Goal: Task Accomplishment & Management: Manage account settings

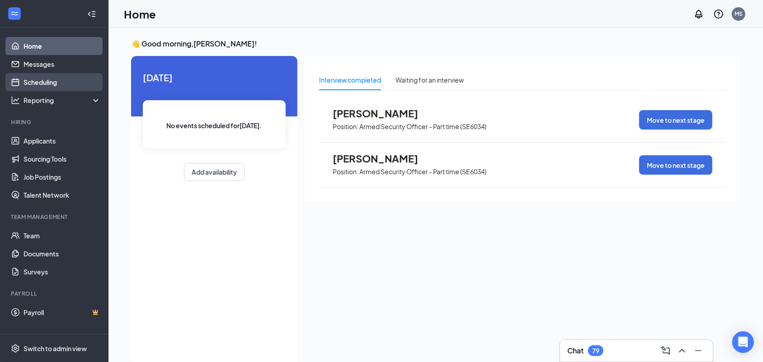
click at [65, 80] on link "Scheduling" at bounding box center [61, 82] width 77 height 18
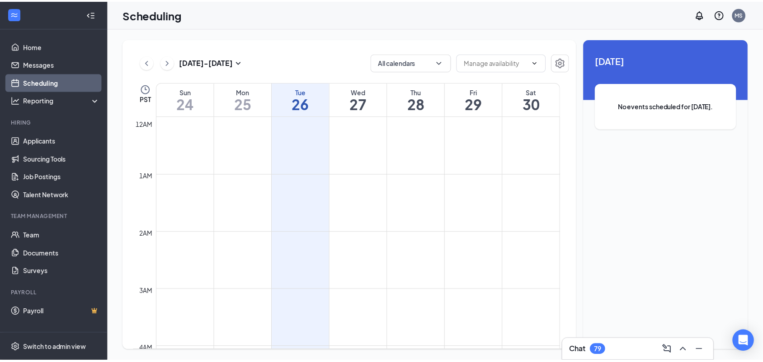
scroll to position [444, 0]
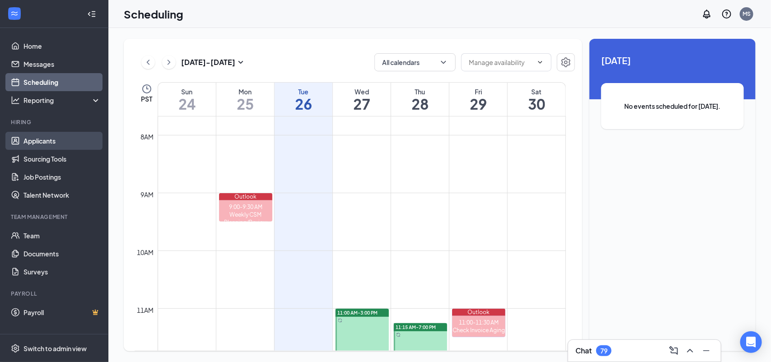
click at [68, 137] on link "Applicants" at bounding box center [61, 141] width 77 height 18
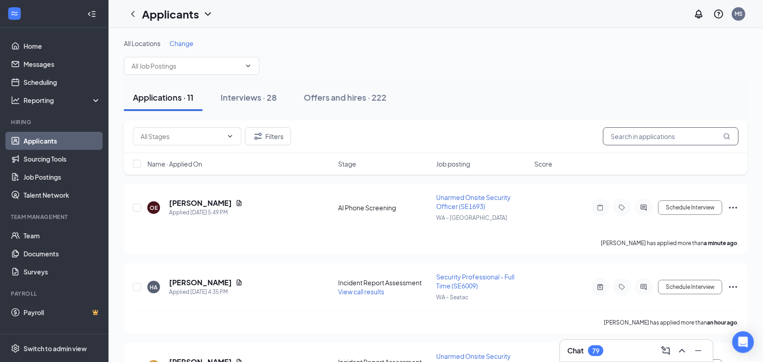
click at [677, 133] on input "text" at bounding box center [671, 136] width 136 height 18
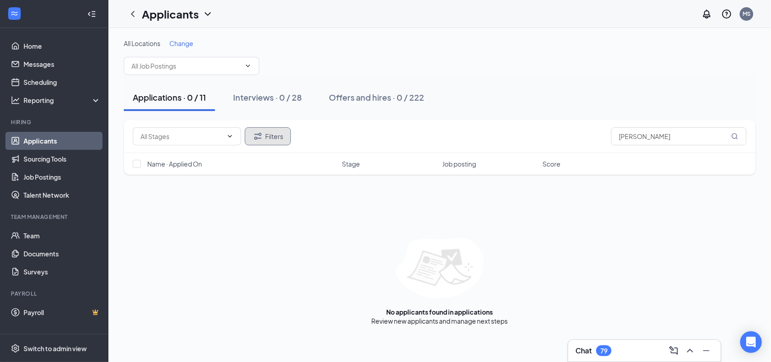
click at [281, 135] on button "Filters" at bounding box center [268, 136] width 46 height 18
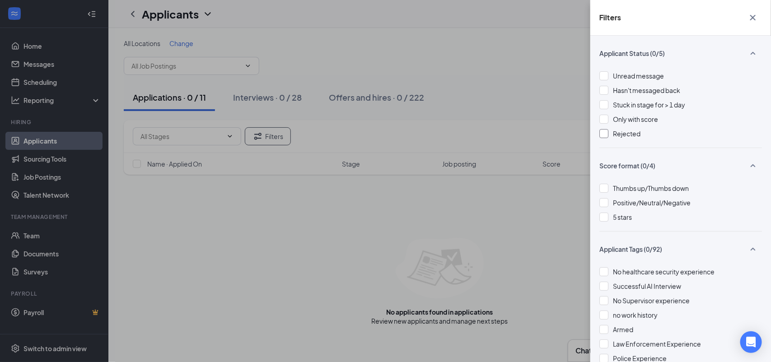
click at [612, 135] on div "Rejected" at bounding box center [680, 134] width 163 height 10
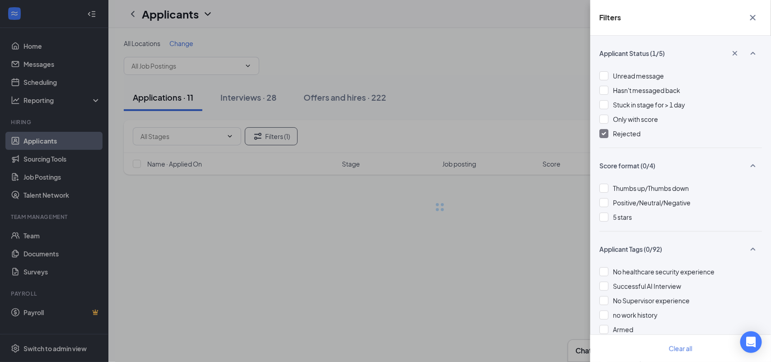
click at [530, 104] on div "Filters Applicant Status (1/5) Unread message Hasn't messaged back Stuck in sta…" at bounding box center [385, 181] width 771 height 362
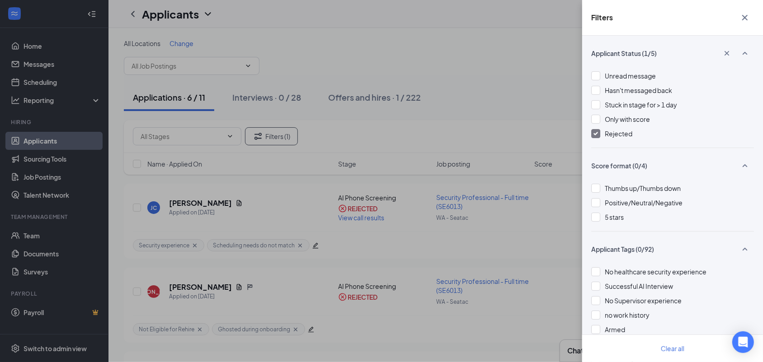
click at [530, 105] on div "Filters Applicant Status (1/5) Unread message Hasn't messaged back Stuck in sta…" at bounding box center [381, 181] width 763 height 362
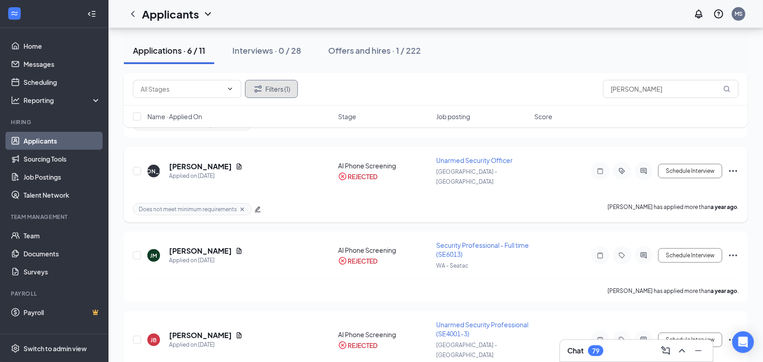
scroll to position [294, 0]
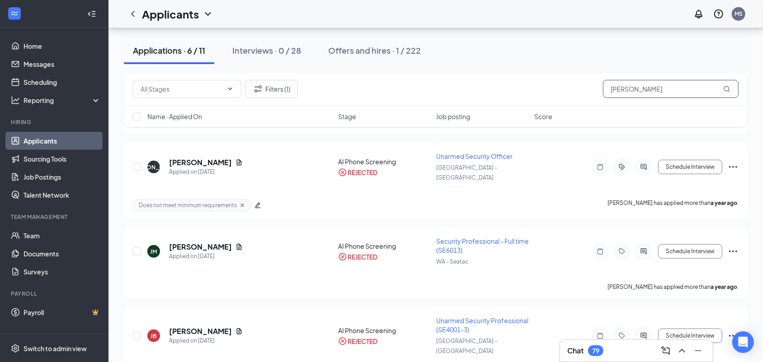
click at [646, 89] on input "[PERSON_NAME]" at bounding box center [671, 89] width 136 height 18
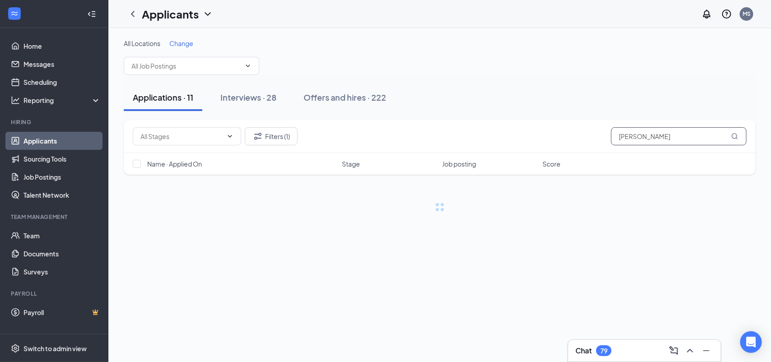
type input "[PERSON_NAME]"
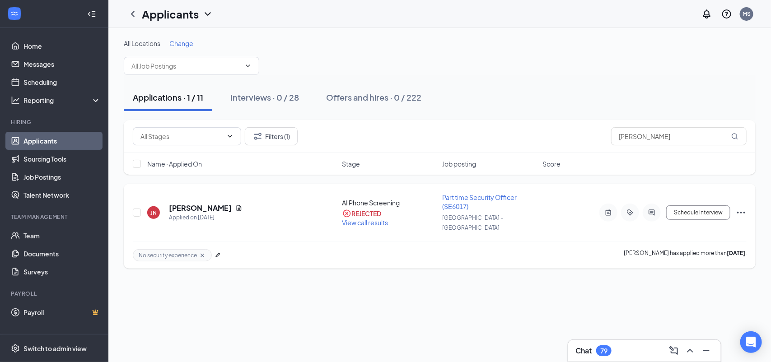
click at [361, 211] on div "REJECTED" at bounding box center [367, 213] width 30 height 9
click at [678, 206] on button "Schedule Interview" at bounding box center [698, 213] width 64 height 14
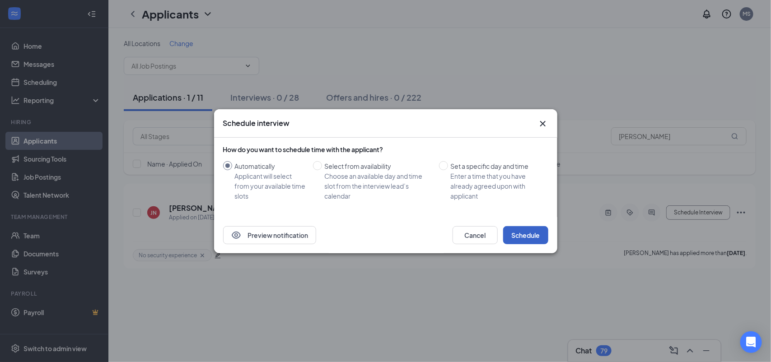
click at [524, 236] on button "Schedule" at bounding box center [525, 235] width 45 height 18
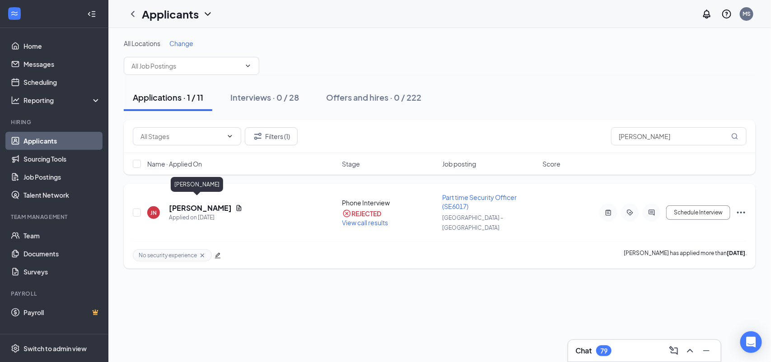
click at [176, 193] on div "[PERSON_NAME]" at bounding box center [197, 186] width 52 height 19
click at [181, 203] on h5 "[PERSON_NAME]" at bounding box center [200, 208] width 63 height 10
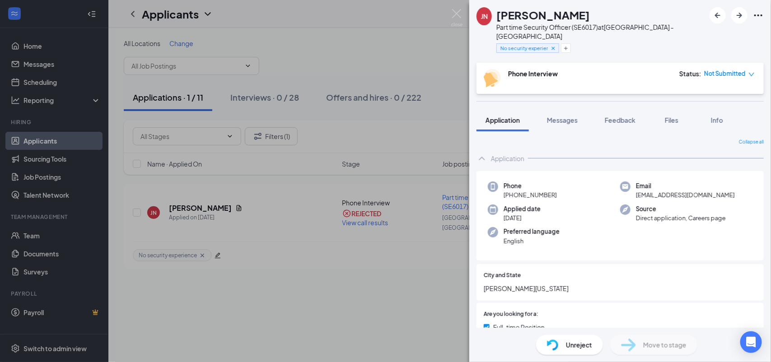
click at [579, 342] on span "Unreject" at bounding box center [579, 345] width 26 height 10
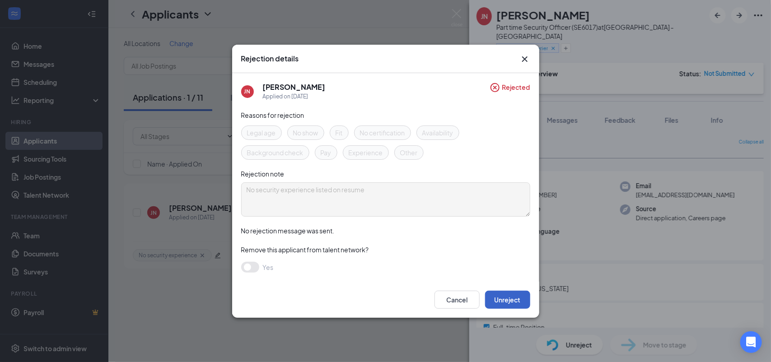
click at [511, 299] on button "Unreject" at bounding box center [507, 300] width 45 height 18
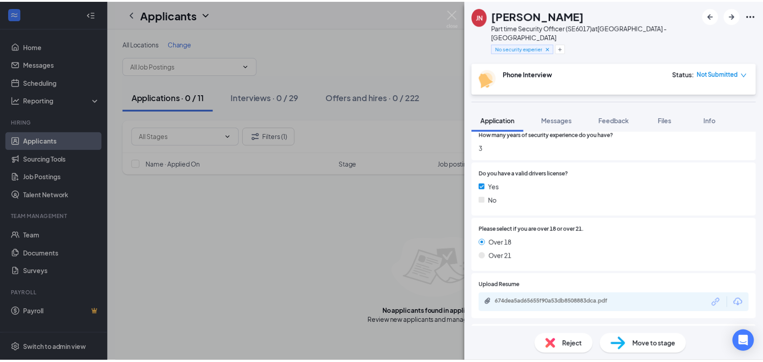
scroll to position [565, 0]
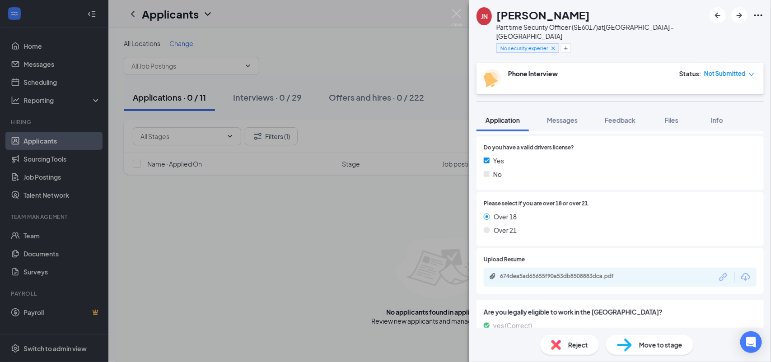
click at [377, 222] on div "JN [PERSON_NAME] Part time Security Officer (SE6017) at [GEOGRAPHIC_DATA] - [GE…" at bounding box center [385, 181] width 771 height 362
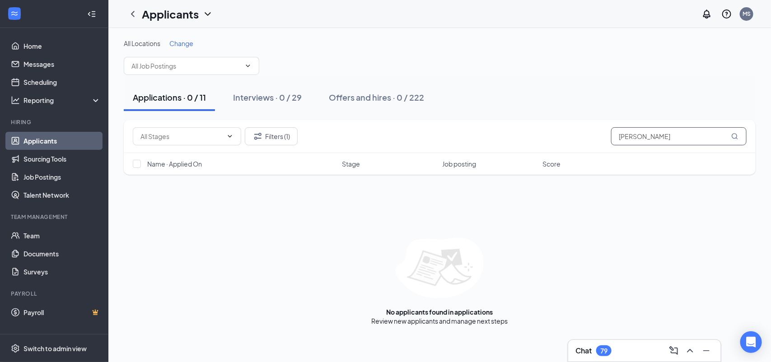
click at [640, 134] on input "[PERSON_NAME]" at bounding box center [679, 136] width 136 height 18
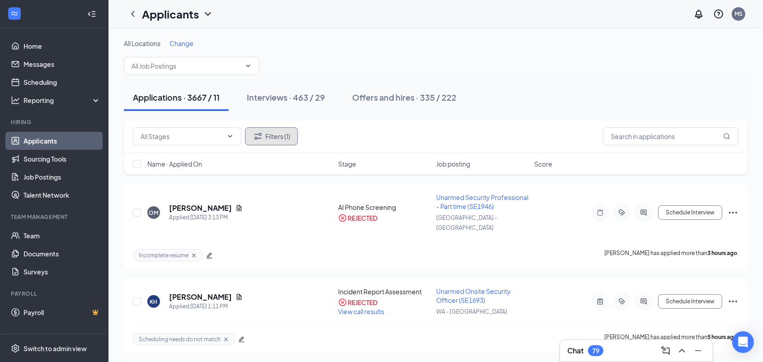
click at [289, 142] on button "Filters (1)" at bounding box center [271, 136] width 53 height 18
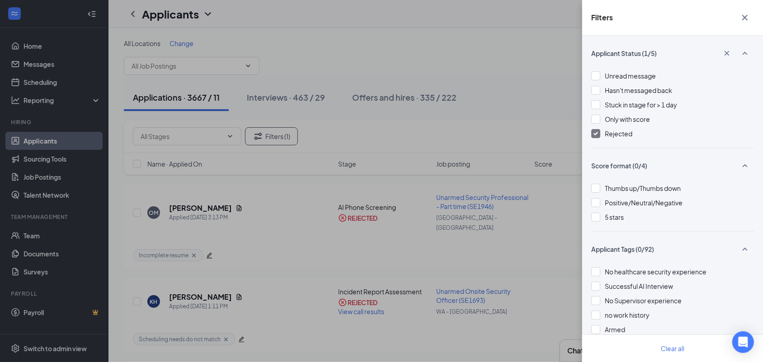
click at [592, 136] on div at bounding box center [595, 133] width 9 height 9
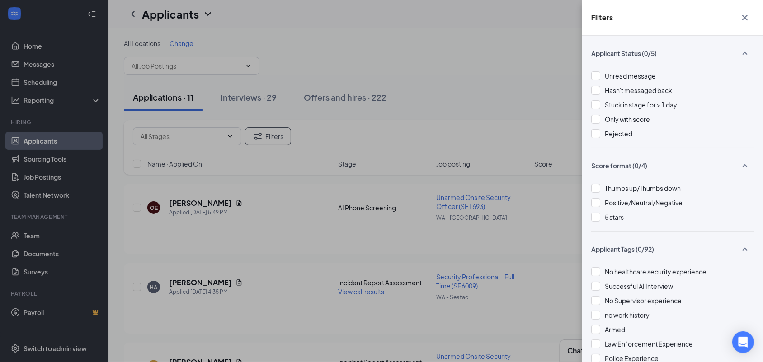
click at [529, 109] on div "Filters Applicant Status (0/5) Unread message Hasn't messaged back Stuck in sta…" at bounding box center [381, 181] width 763 height 362
click at [521, 116] on div "Filters Applicant Status (0/5) Unread message Hasn't messaged back Stuck in sta…" at bounding box center [381, 181] width 763 height 362
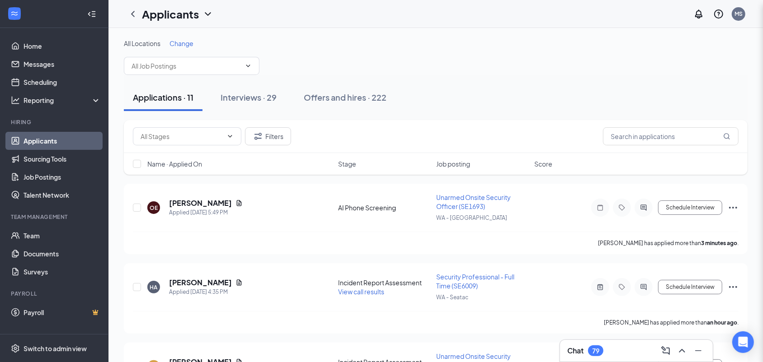
click at [521, 116] on div "Filters Applicant Status (0/5) Unread message Hasn't messaged back Stuck in sta…" at bounding box center [381, 181] width 763 height 362
click at [217, 71] on span at bounding box center [192, 66] width 136 height 18
click at [220, 86] on div "Part time Security Officer (SE6017) ([GEOGRAPHIC_DATA] - [GEOGRAPHIC_DATA])" at bounding box center [191, 96] width 121 height 30
type input "Part time Security Officer (SE6017) ([GEOGRAPHIC_DATA] - [GEOGRAPHIC_DATA])"
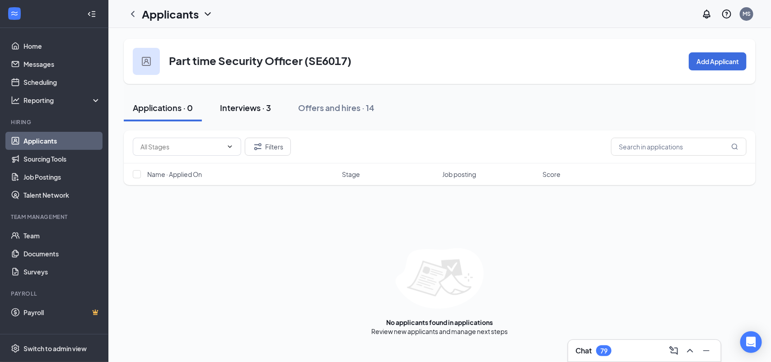
click at [252, 112] on div "Interviews · 3" at bounding box center [245, 107] width 51 height 11
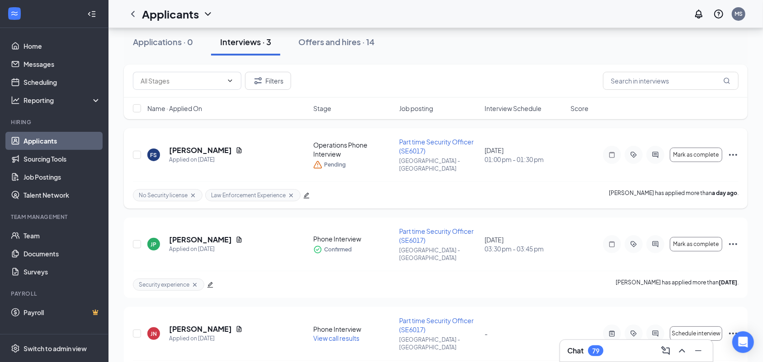
scroll to position [79, 0]
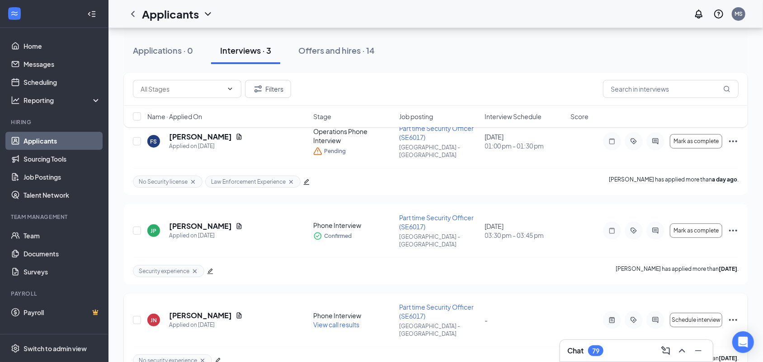
click at [334, 321] on span "View call results" at bounding box center [336, 325] width 46 height 8
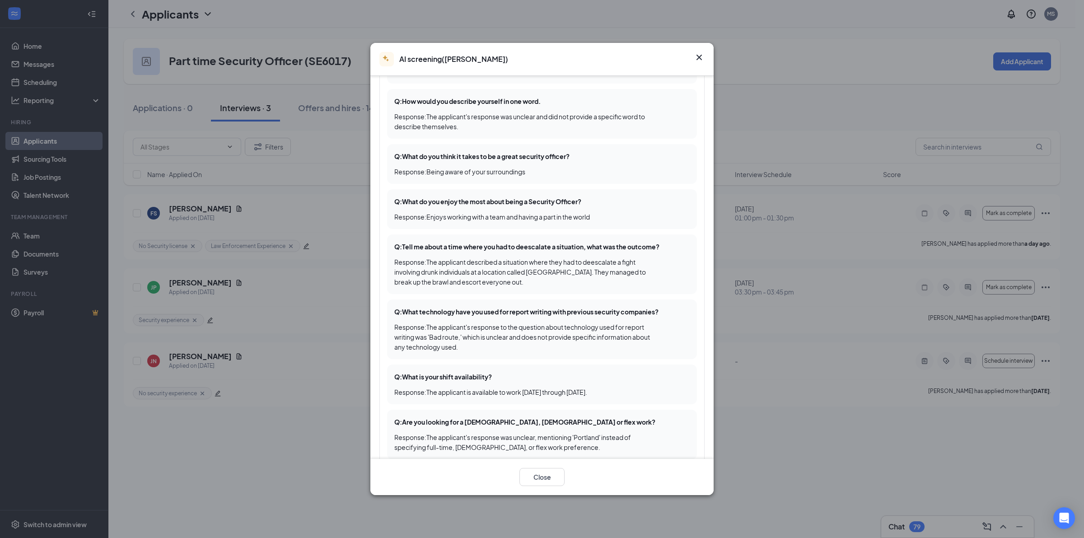
scroll to position [169, 0]
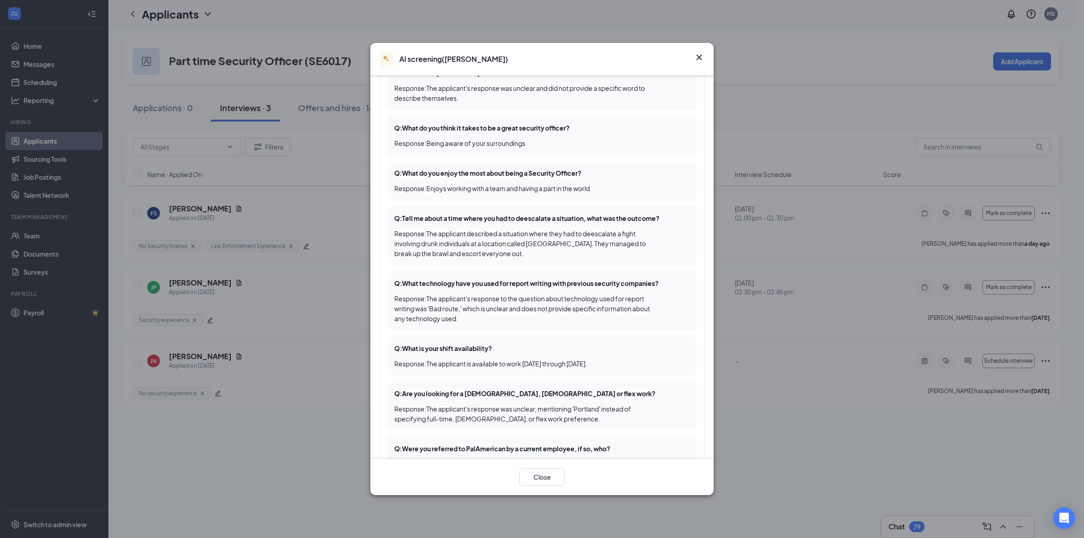
click at [705, 55] on div "AI screening ( [PERSON_NAME] )" at bounding box center [541, 59] width 343 height 33
click at [701, 55] on icon "Cross" at bounding box center [699, 57] width 11 height 11
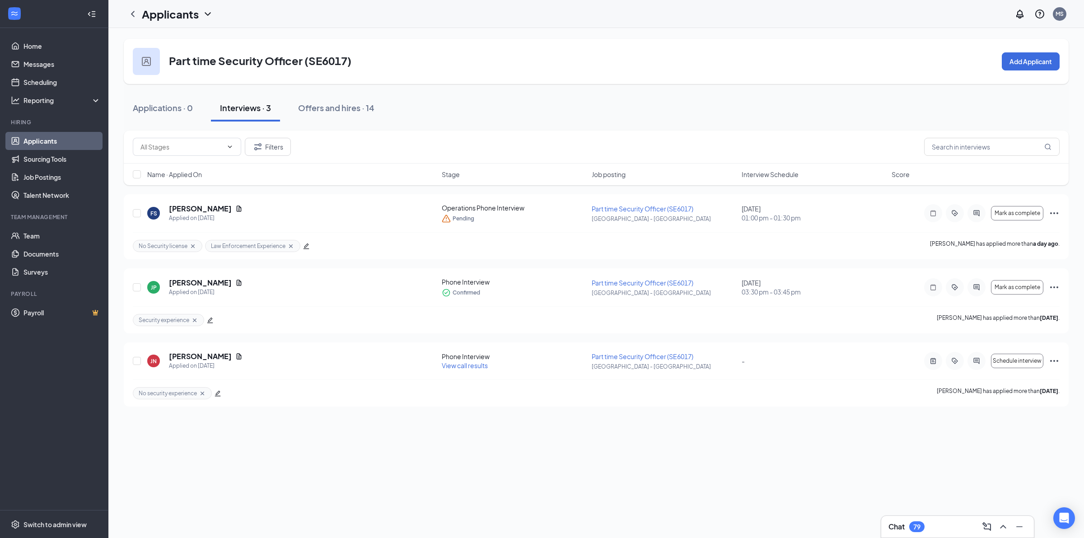
click at [251, 108] on div "Interviews · 3" at bounding box center [245, 107] width 51 height 11
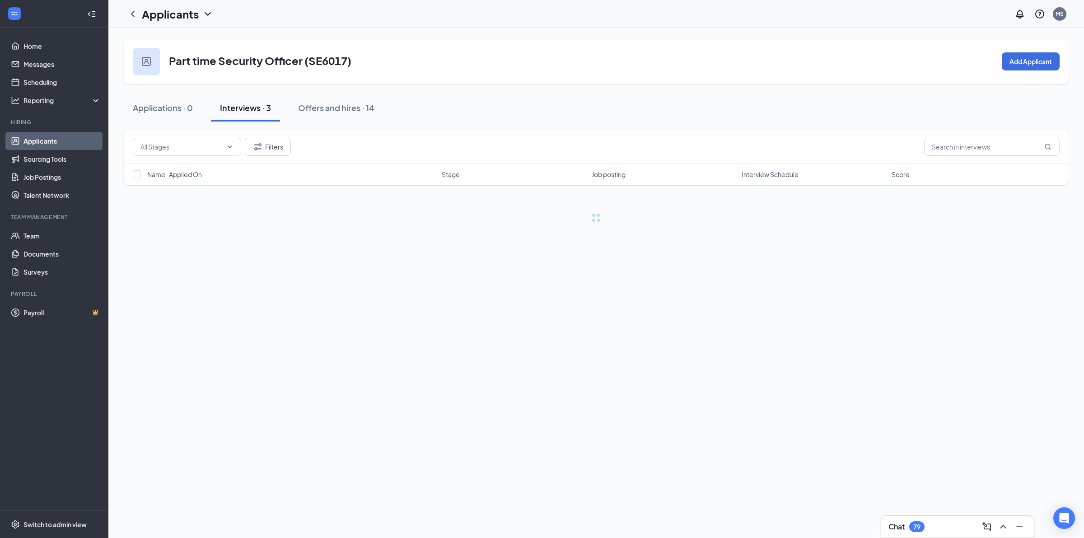
click at [251, 108] on div "Interviews · 3" at bounding box center [245, 107] width 51 height 11
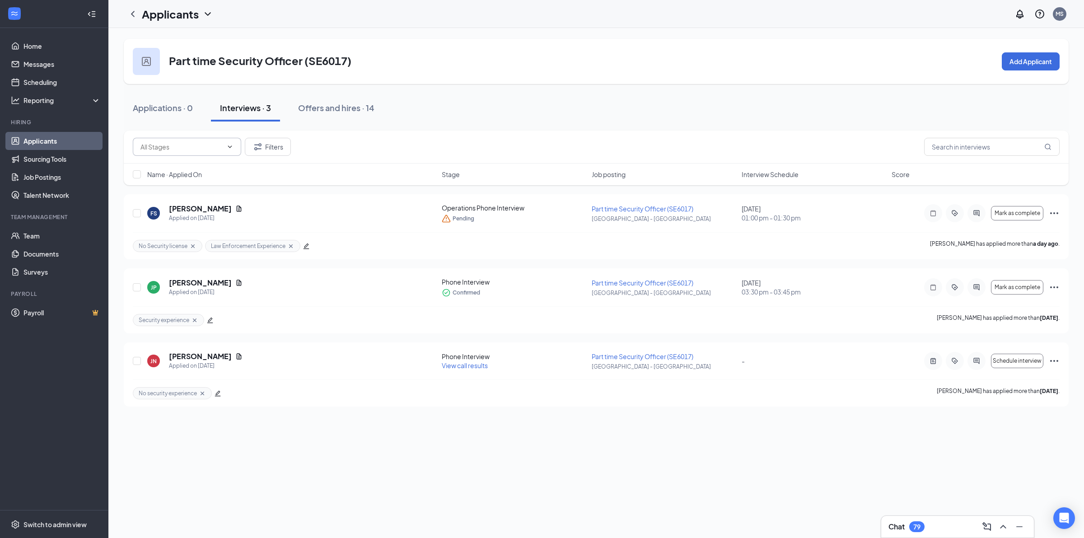
click at [225, 147] on span at bounding box center [229, 146] width 9 height 7
click at [216, 170] on div "Phone Interview (2)" at bounding box center [187, 168] width 94 height 10
type input "Phone Interview (2)"
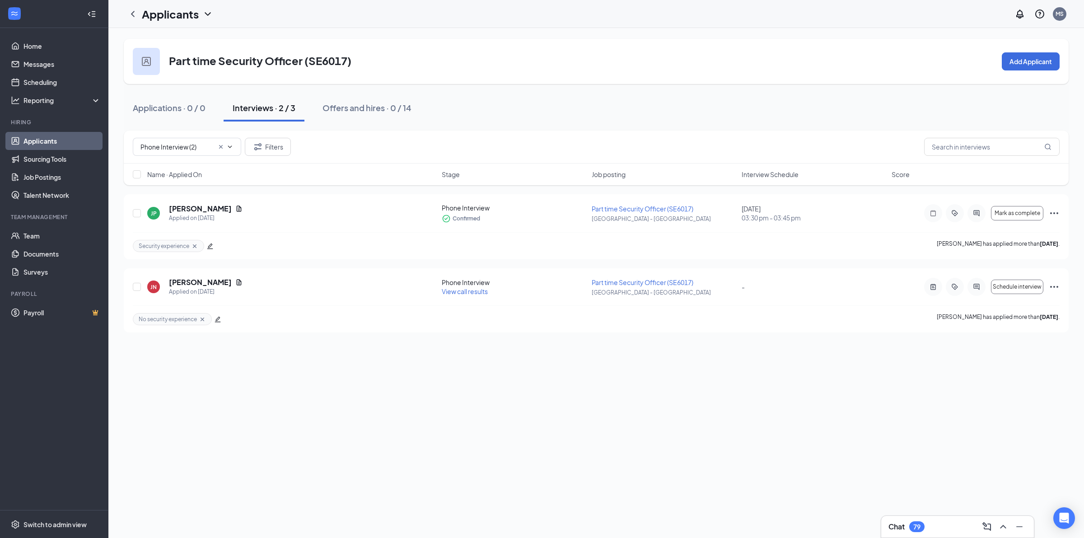
click at [67, 138] on link "Applicants" at bounding box center [61, 141] width 77 height 18
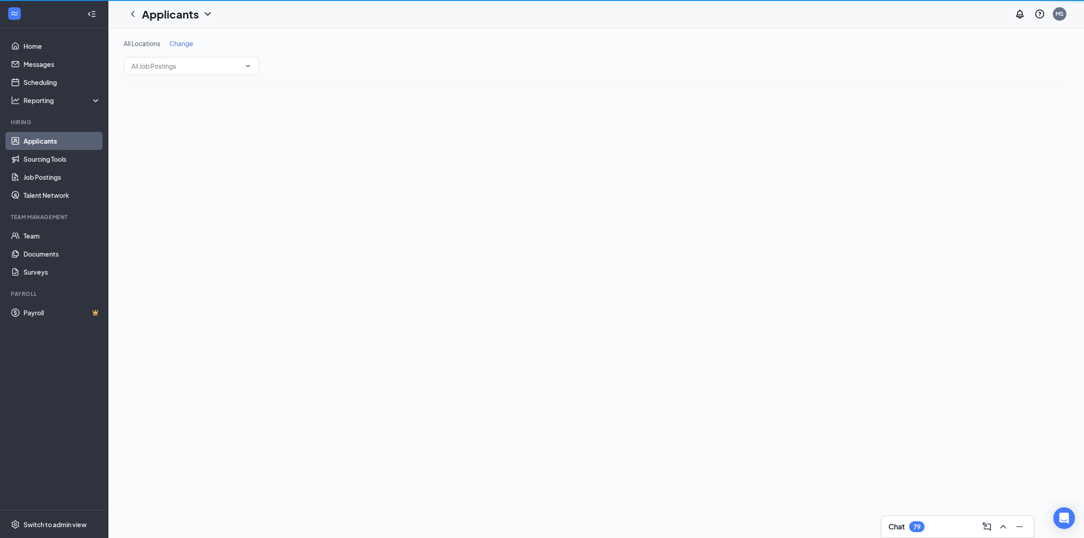
click at [67, 138] on link "Applicants" at bounding box center [61, 141] width 77 height 18
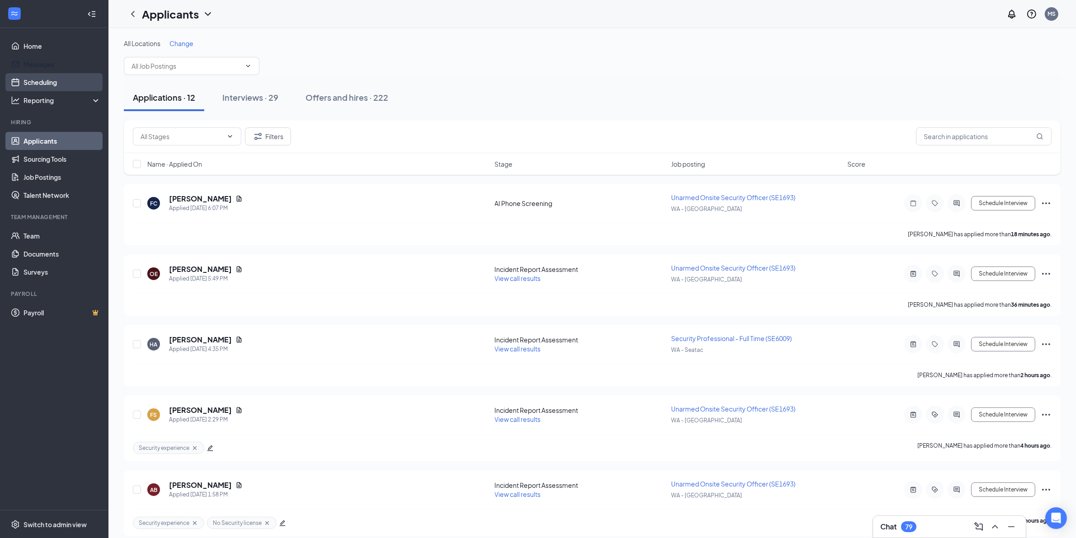
click at [37, 77] on link "Scheduling" at bounding box center [61, 82] width 77 height 18
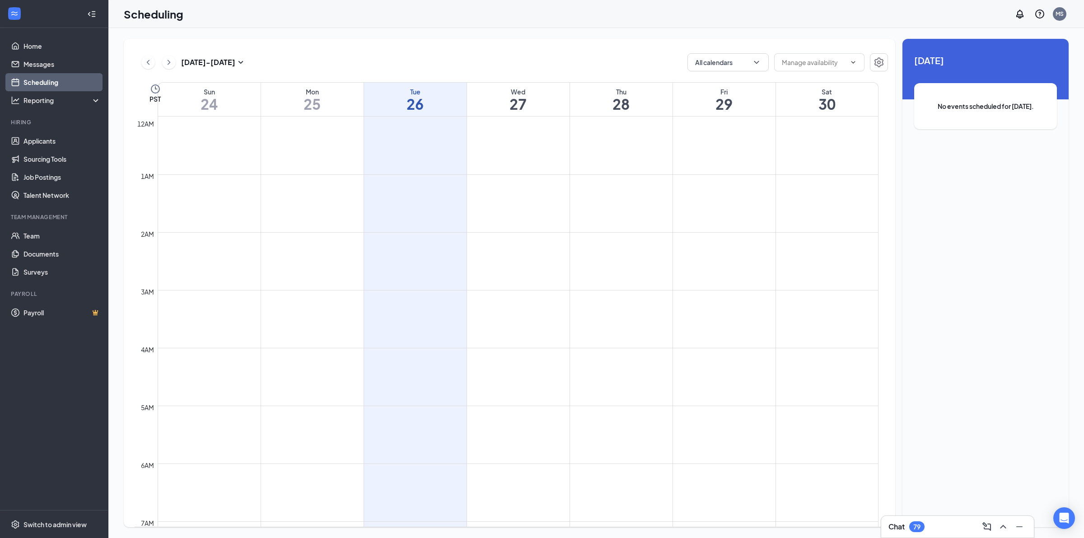
scroll to position [444, 0]
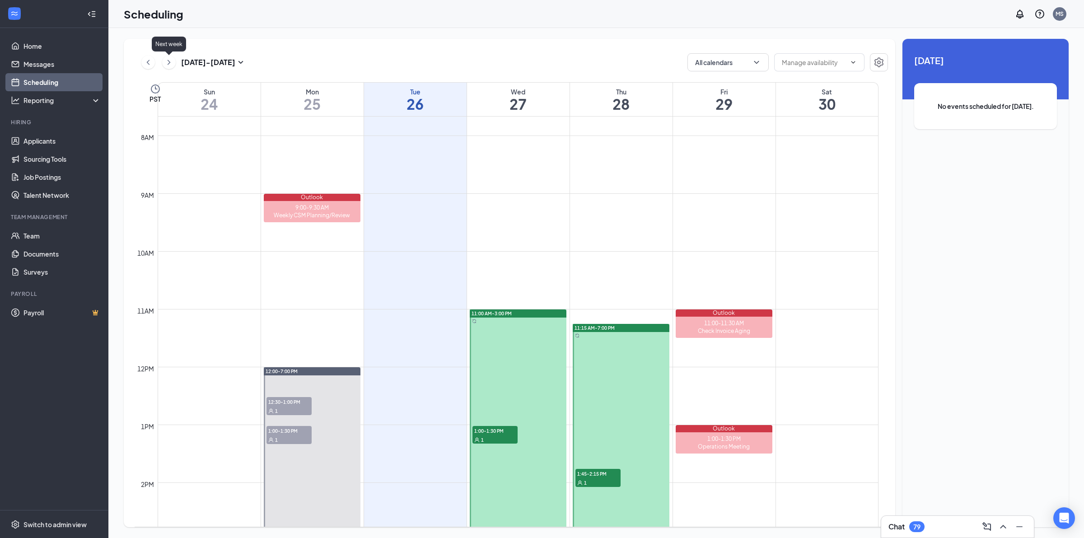
click at [169, 65] on icon "ChevronRight" at bounding box center [168, 62] width 9 height 11
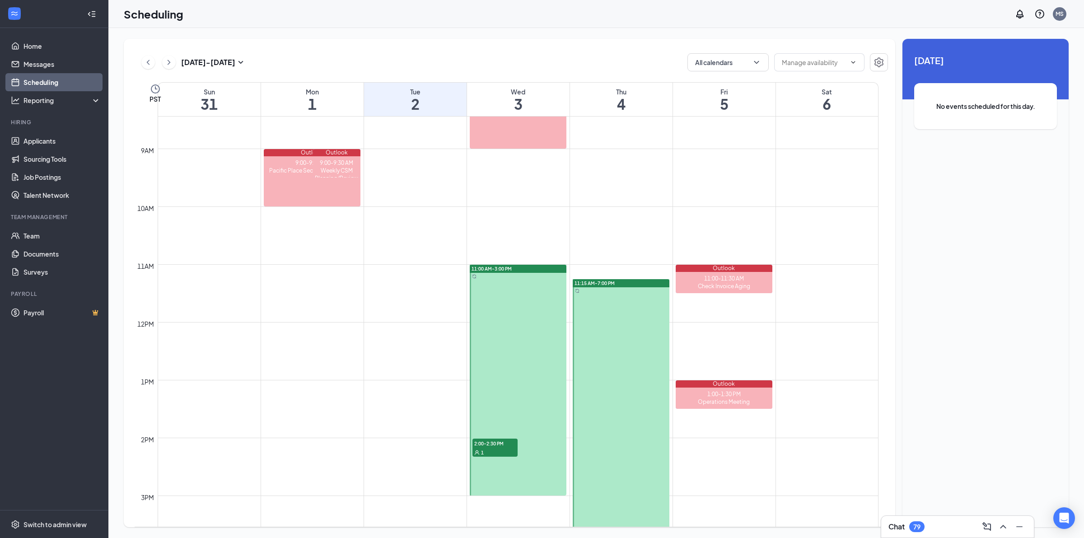
scroll to position [613, 0]
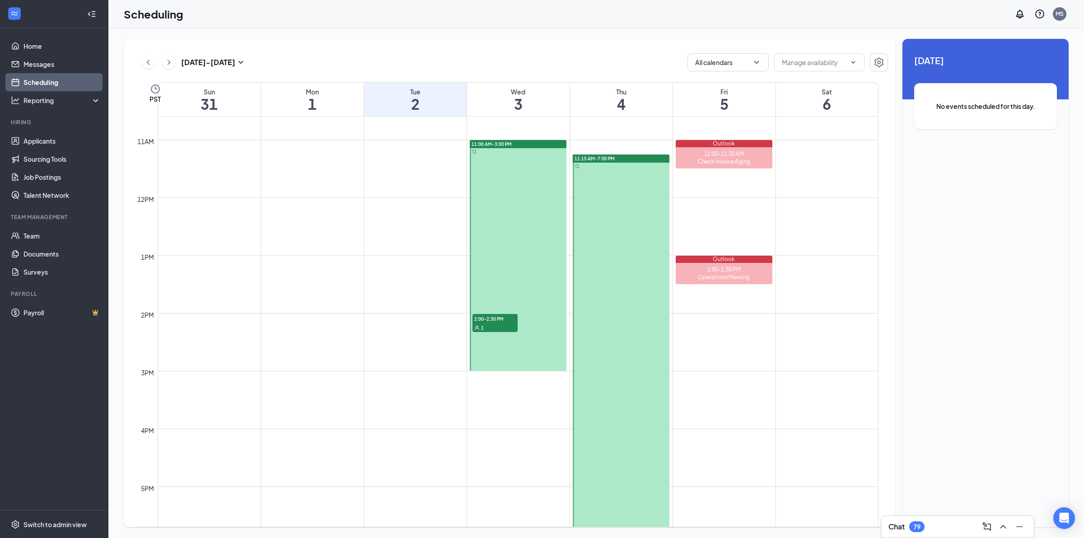
click at [480, 318] on span "2:00-2:30 PM" at bounding box center [495, 318] width 45 height 9
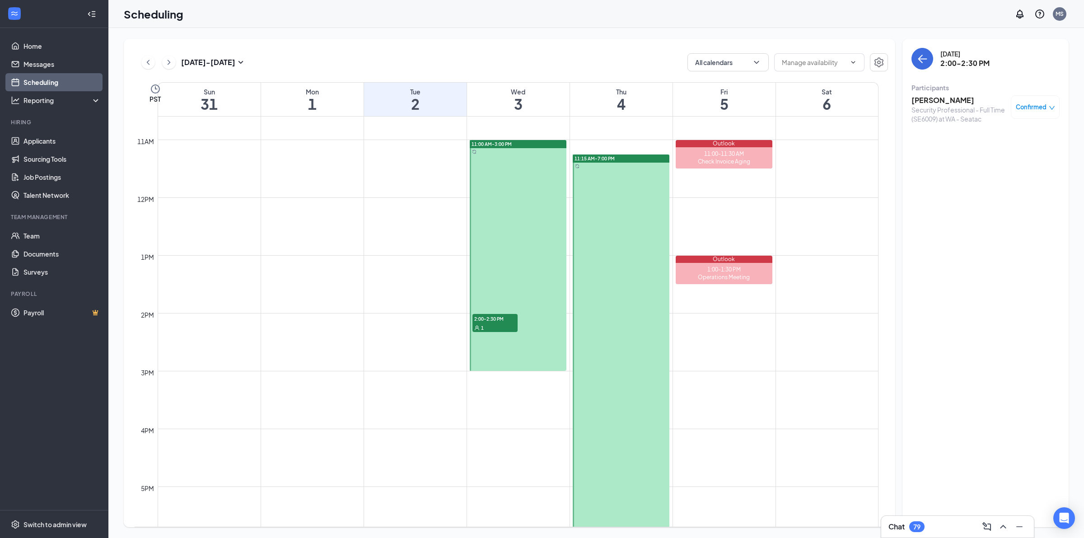
click at [771, 101] on h3 "[PERSON_NAME]" at bounding box center [959, 100] width 95 height 10
